Goal: Navigation & Orientation: Find specific page/section

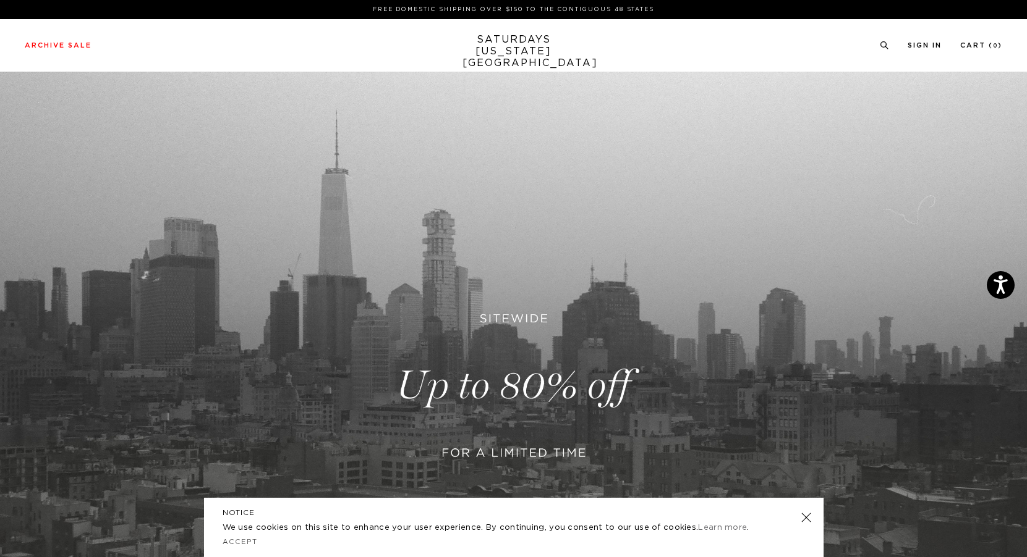
click at [807, 520] on link at bounding box center [805, 517] width 17 height 17
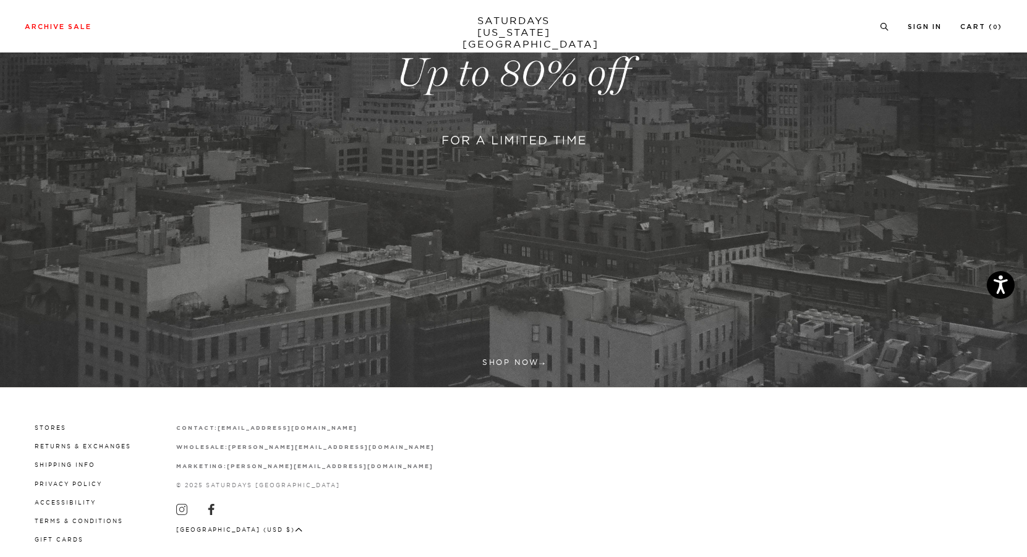
scroll to position [313, 0]
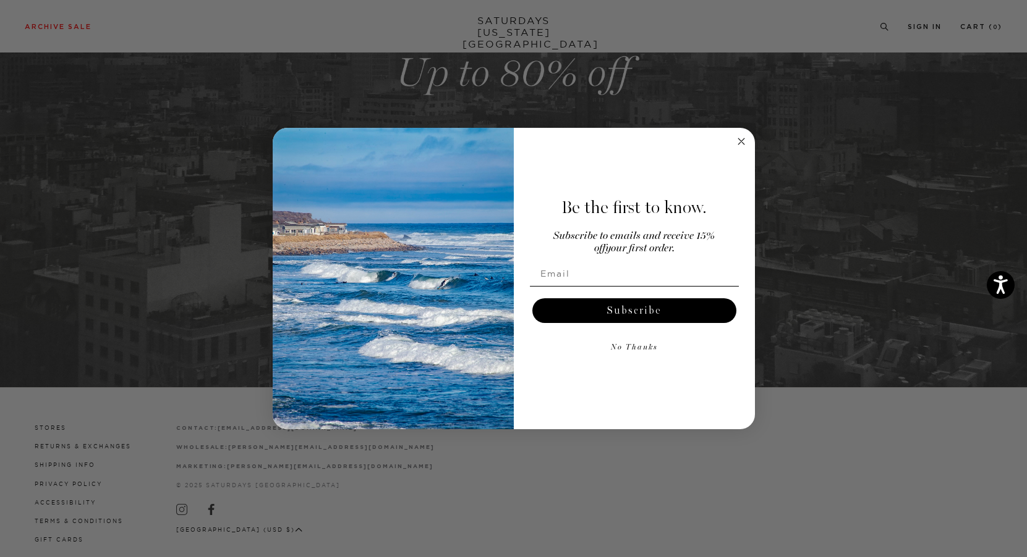
click at [507, 360] on img "POPUP Form" at bounding box center [393, 279] width 241 height 302
click at [740, 139] on circle "Close dialog" at bounding box center [741, 142] width 14 height 14
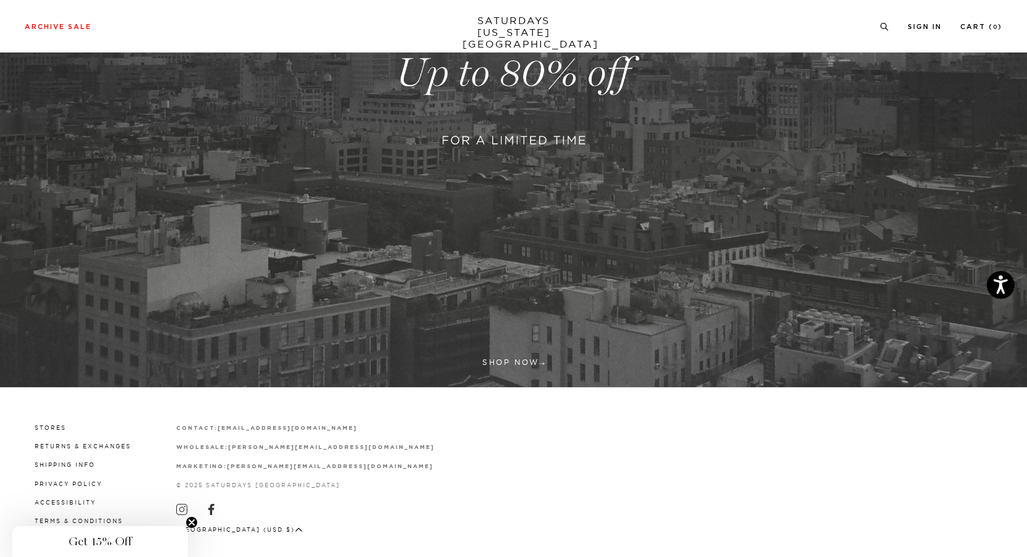
click at [519, 364] on link at bounding box center [513, 73] width 1027 height 629
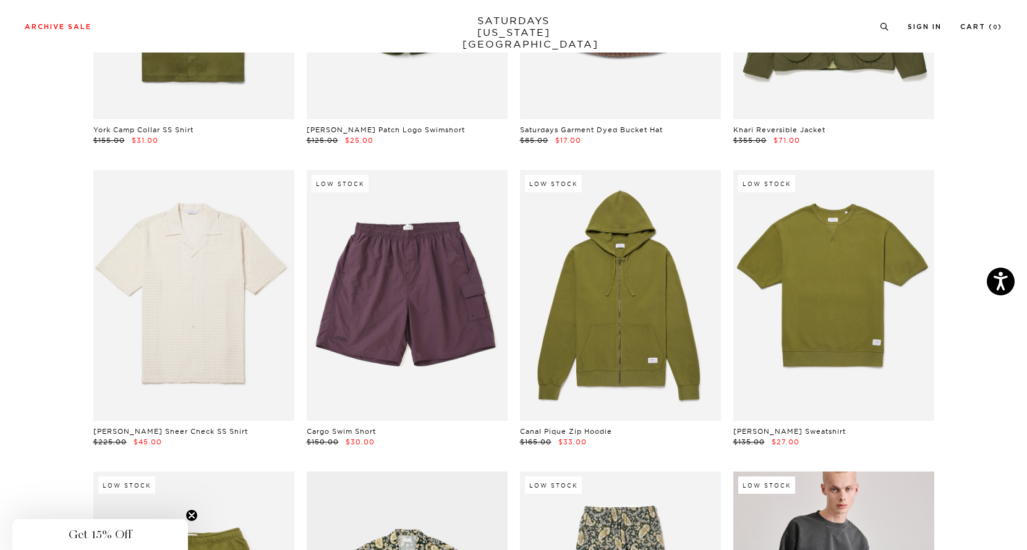
scroll to position [6265, 7]
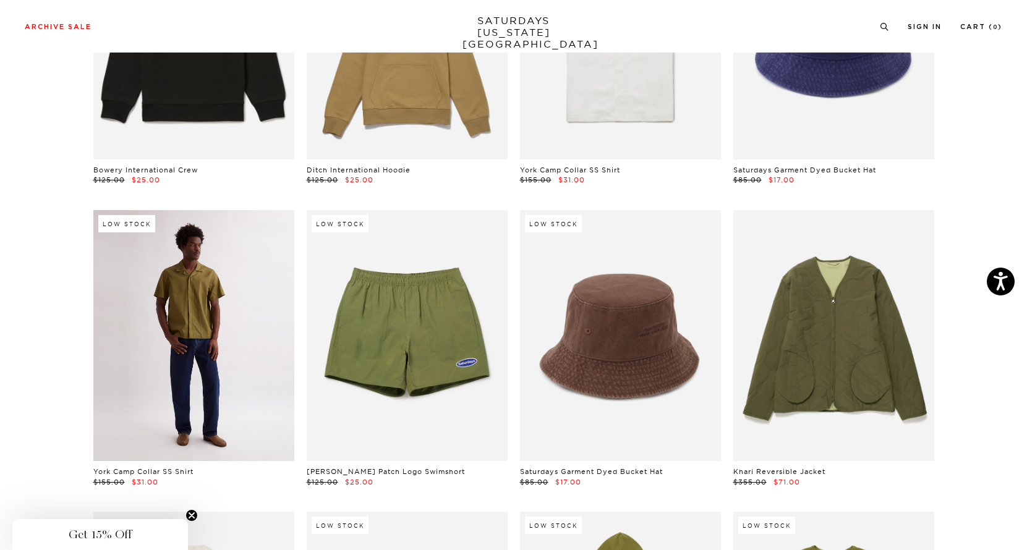
click at [146, 276] on link at bounding box center [193, 335] width 201 height 251
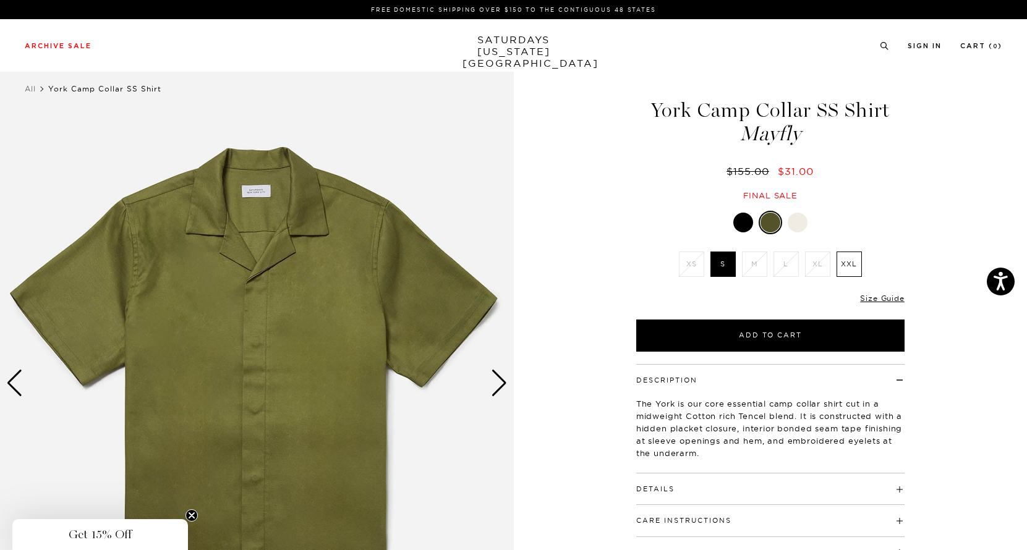
click at [748, 227] on div at bounding box center [743, 223] width 20 height 20
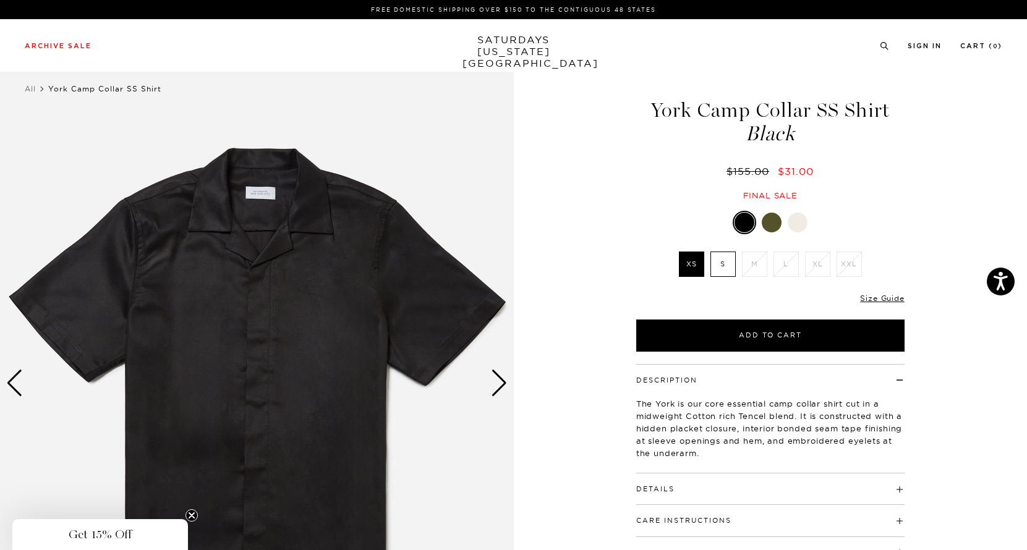
click at [797, 221] on div at bounding box center [797, 223] width 20 height 20
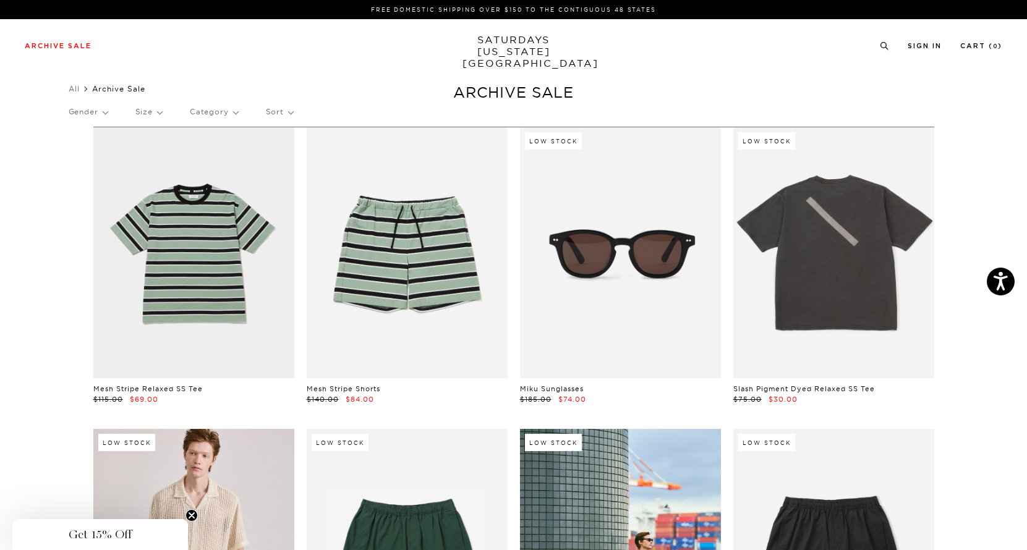
scroll to position [0, 4]
click at [515, 45] on link "SATURDAYS NEW YORK CITY" at bounding box center [513, 51] width 102 height 35
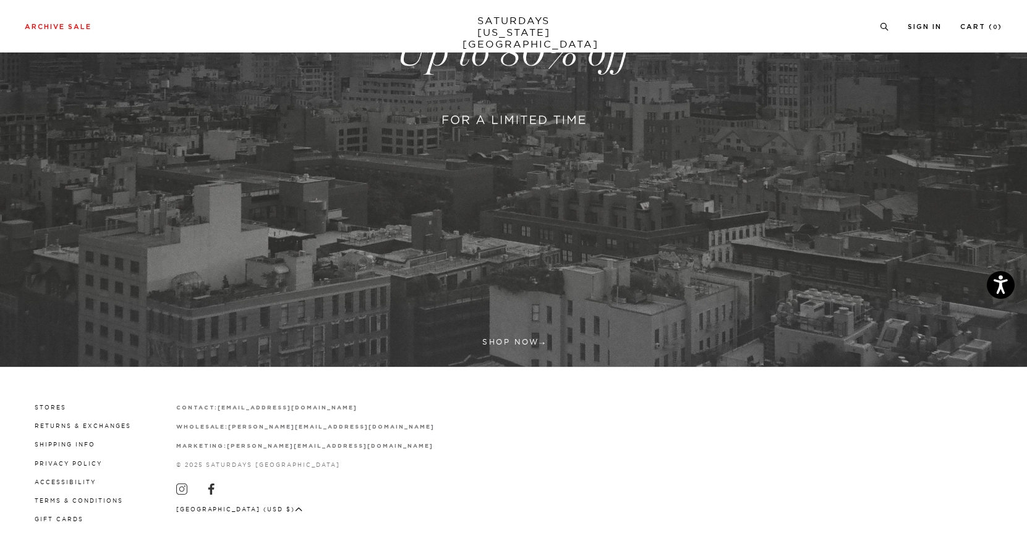
scroll to position [333, 0]
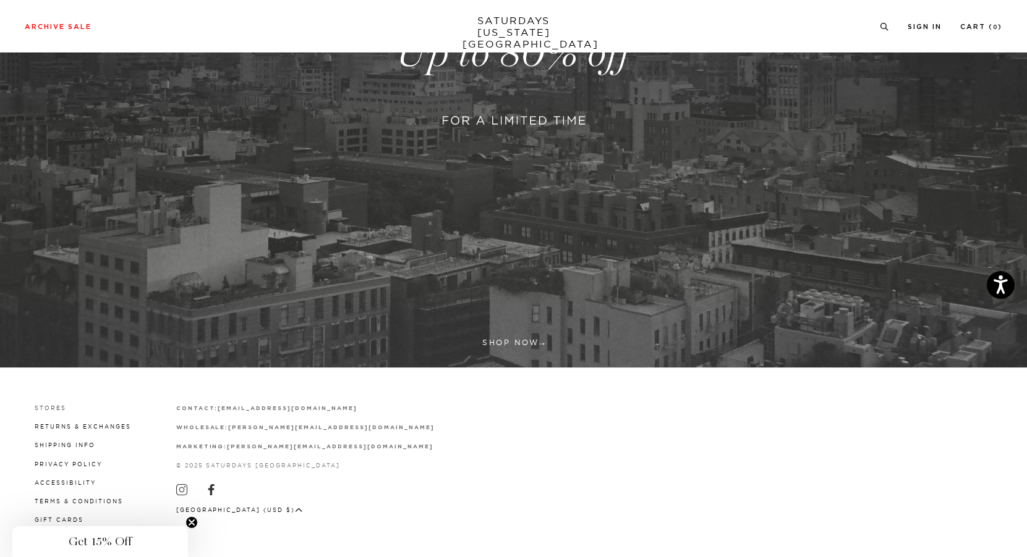
click at [57, 407] on link "Stores" at bounding box center [51, 408] width 32 height 7
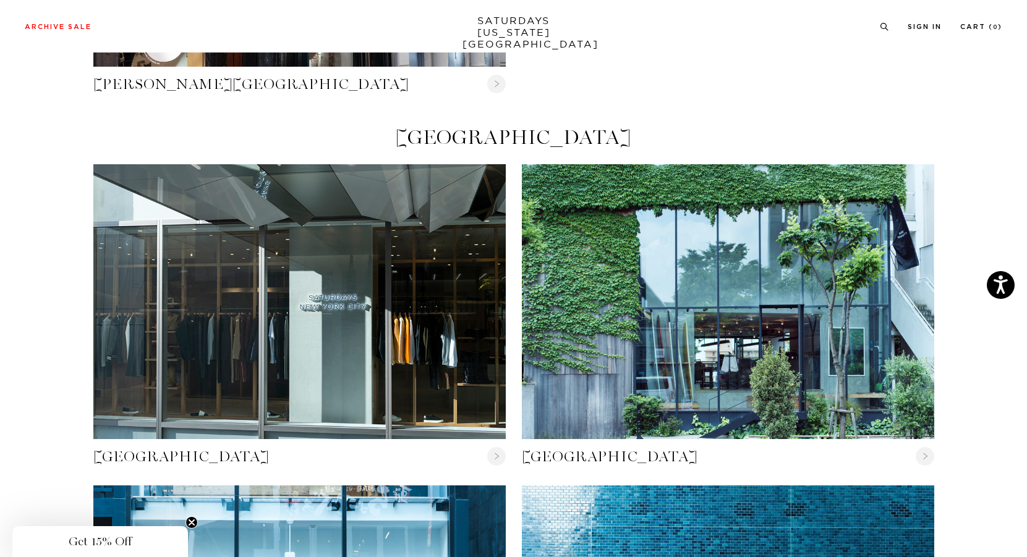
scroll to position [441, 0]
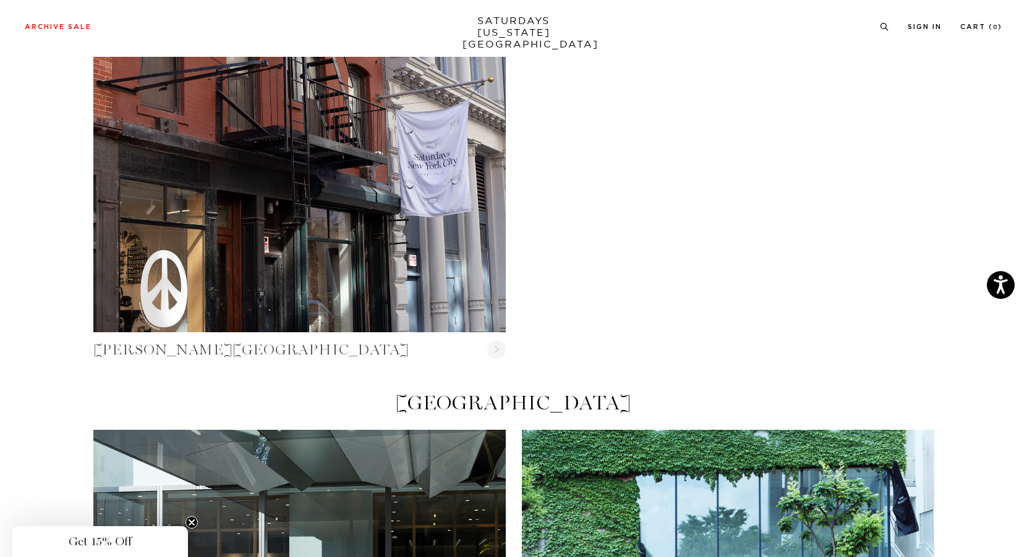
click at [497, 345] on circle at bounding box center [496, 350] width 19 height 19
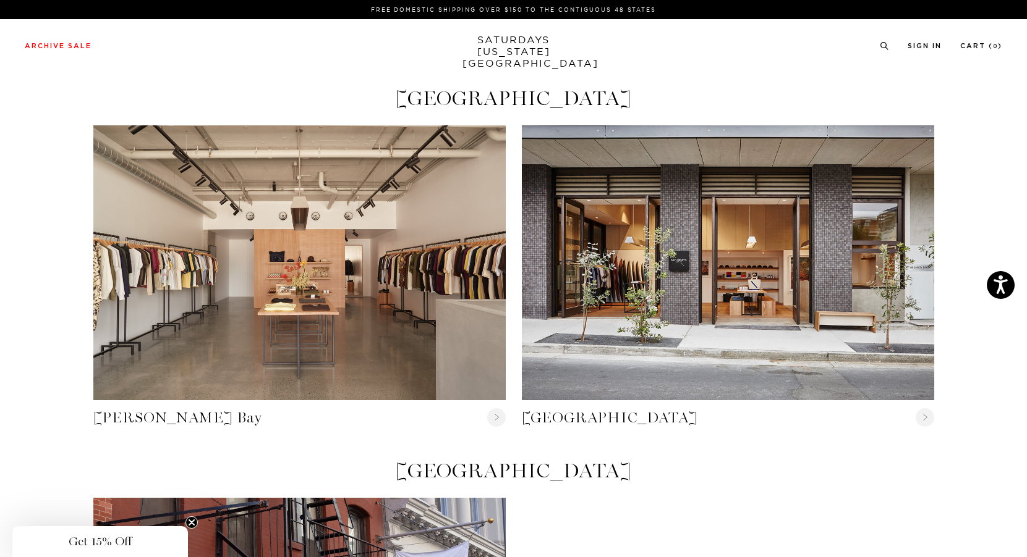
scroll to position [0, 0]
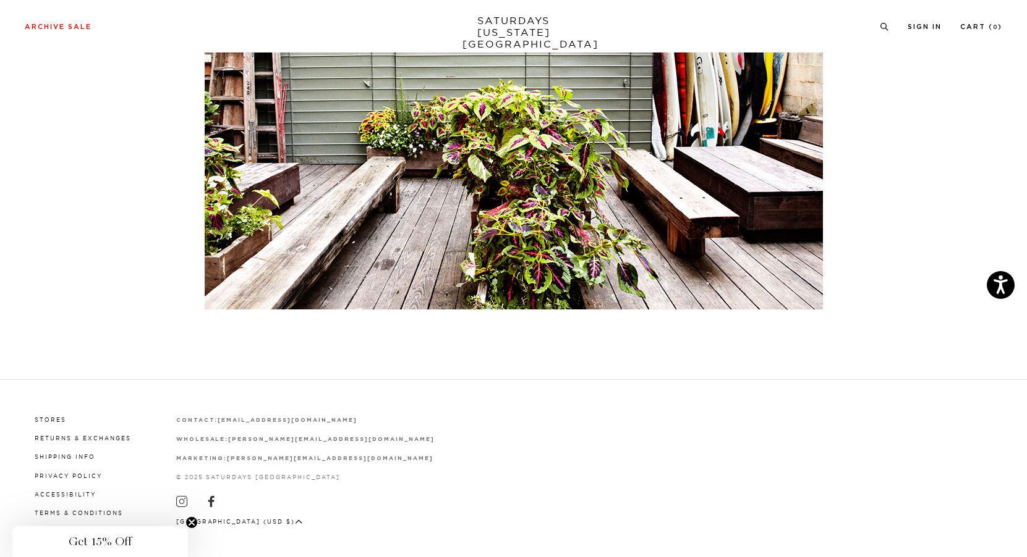
scroll to position [5636, 0]
